Goal: Navigation & Orientation: Find specific page/section

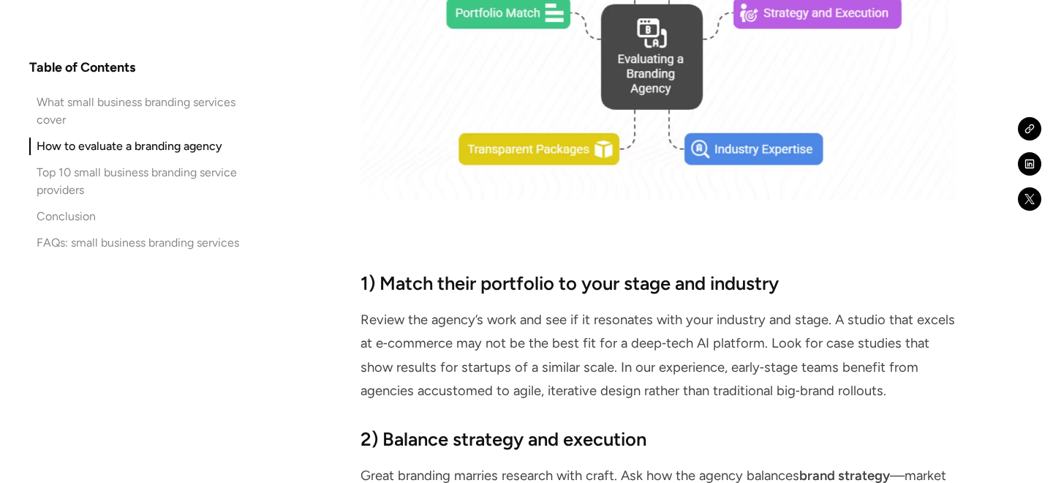
scroll to position [3275, 0]
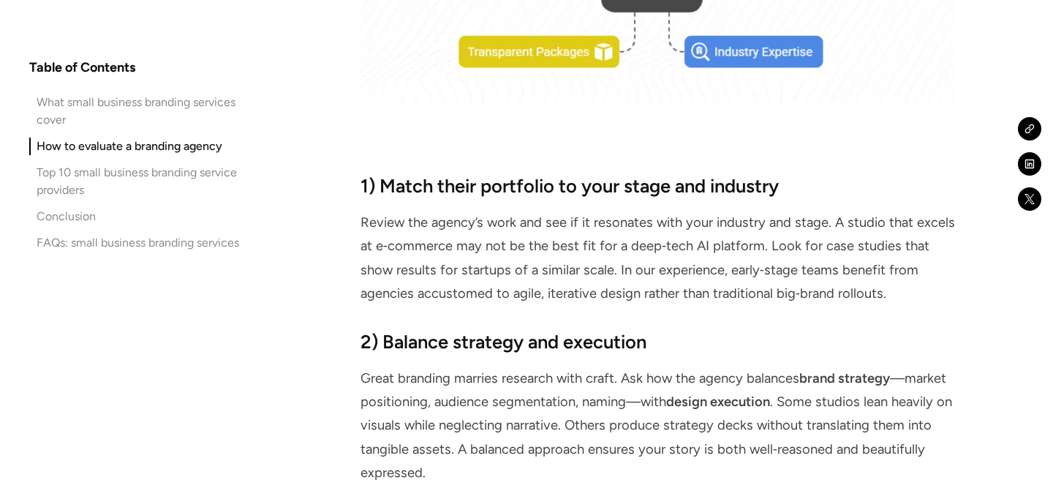
click at [184, 179] on div "Top 10 small business branding service providers" at bounding box center [149, 181] width 224 height 35
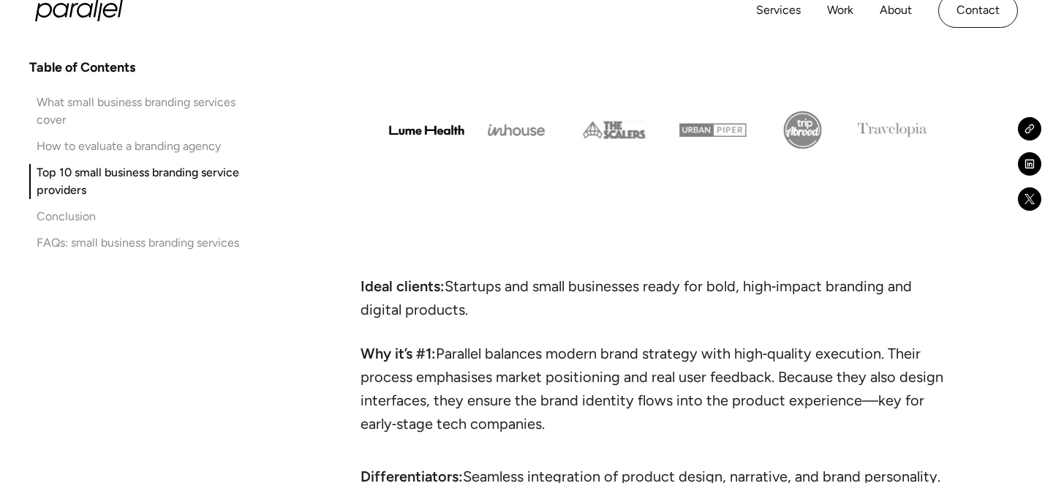
scroll to position [5087, 0]
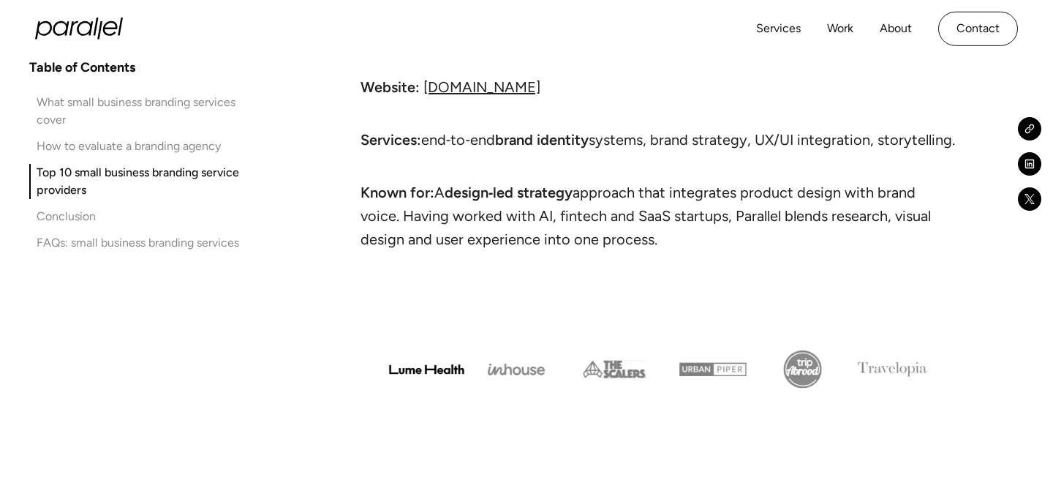
click at [468, 82] on link "[DOMAIN_NAME]" at bounding box center [481, 87] width 117 height 18
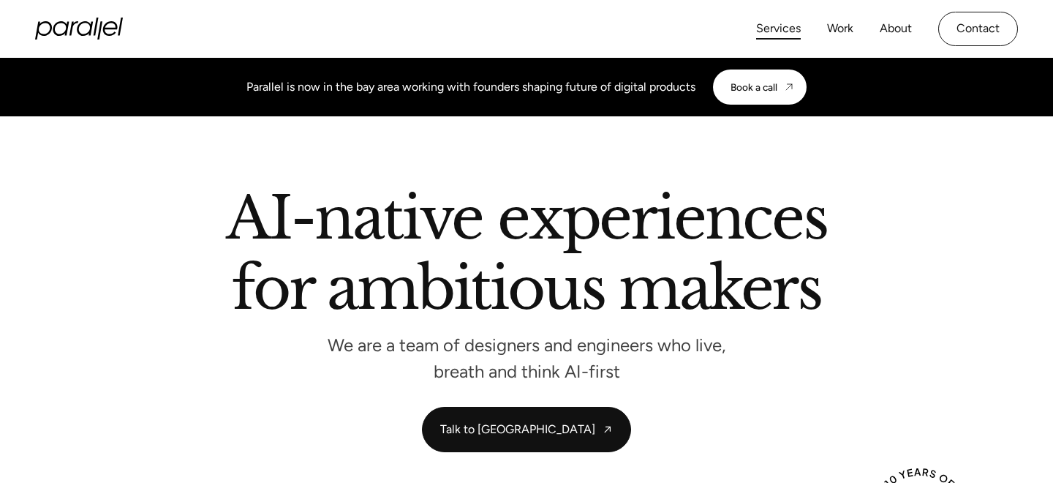
click at [773, 27] on link "Services" at bounding box center [778, 28] width 45 height 21
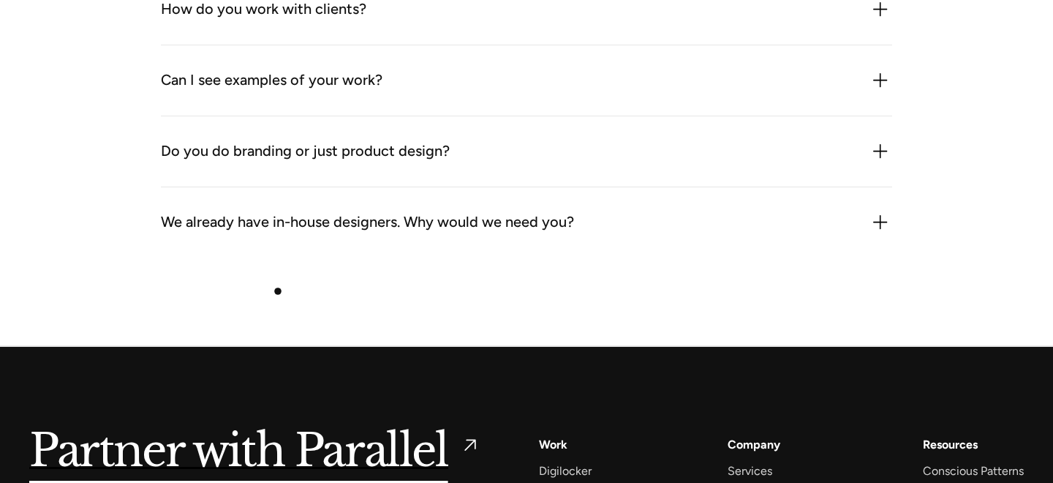
scroll to position [4675, 0]
